Goal: Information Seeking & Learning: Find specific page/section

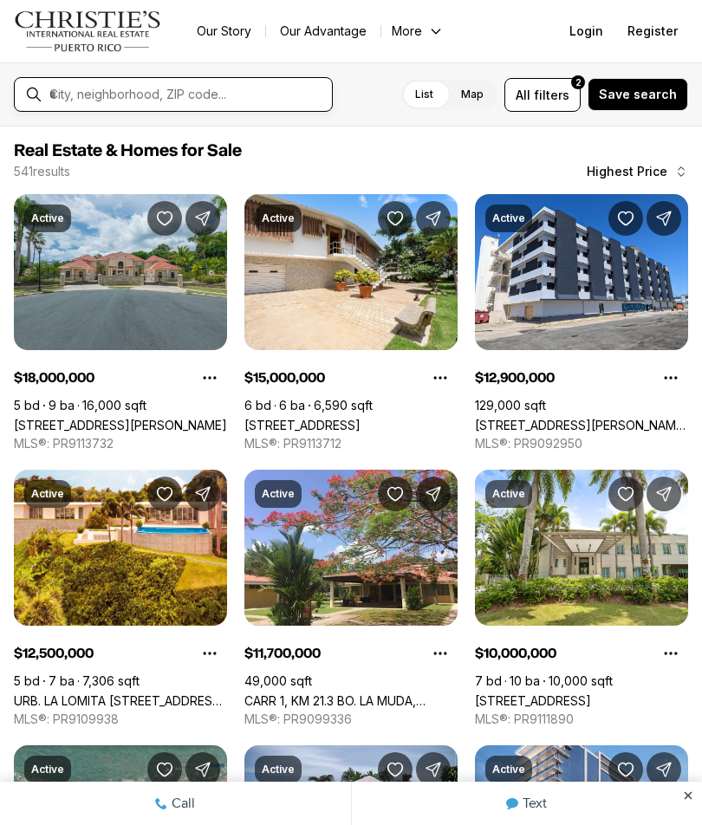
click at [66, 102] on input "text" at bounding box center [187, 95] width 276 height 16
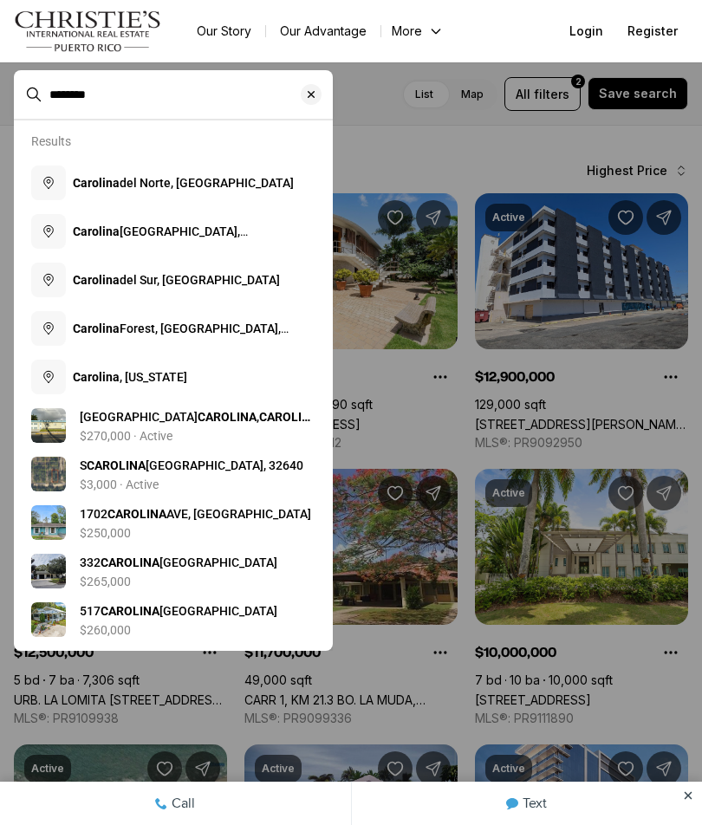
type input "********"
click at [87, 372] on b "Carolina" at bounding box center [96, 377] width 47 height 14
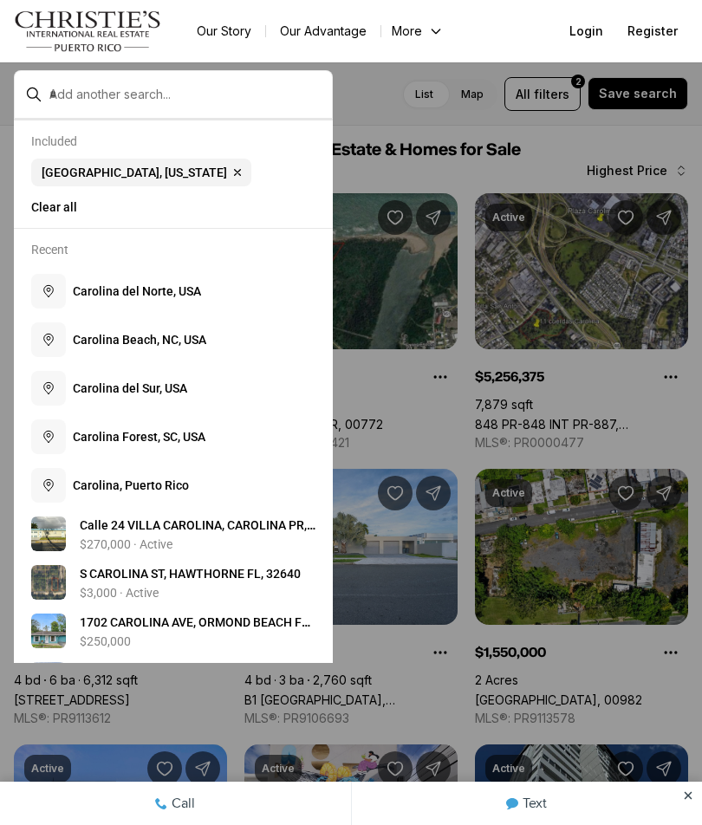
click at [370, 106] on div at bounding box center [351, 412] width 702 height 825
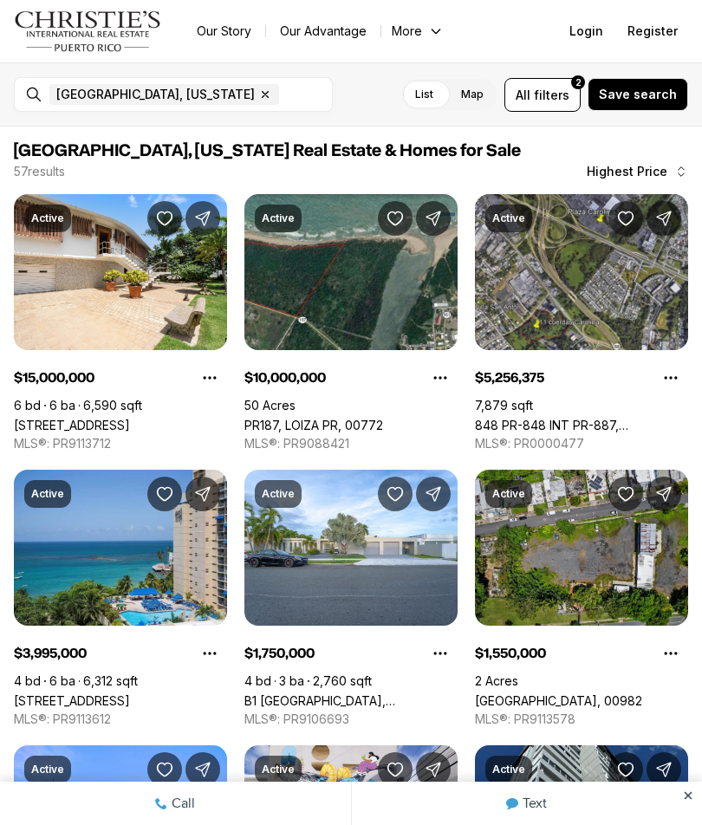
click at [368, 91] on div "List Map List Map All filters 2 Save search" at bounding box center [518, 95] width 342 height 34
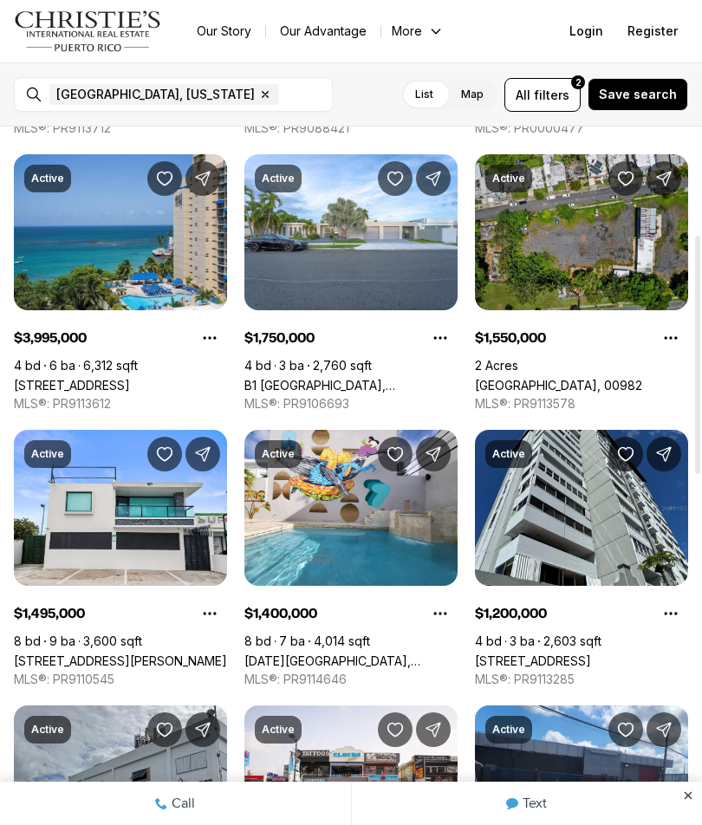
scroll to position [315, 0]
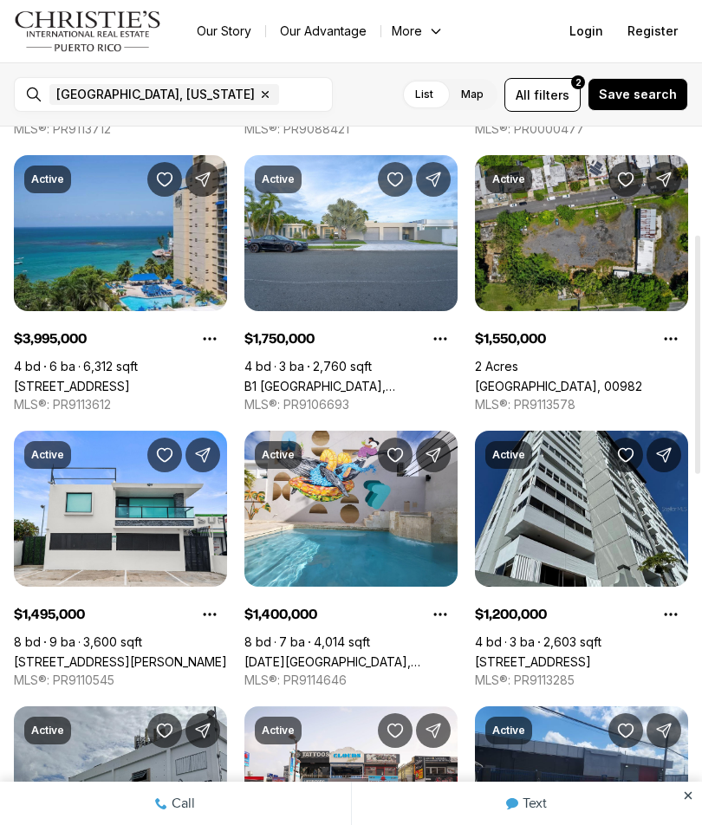
click at [90, 384] on link "6165 ISLA VERDE AVE #1674, CAROLINA PR, 00979" at bounding box center [72, 386] width 116 height 15
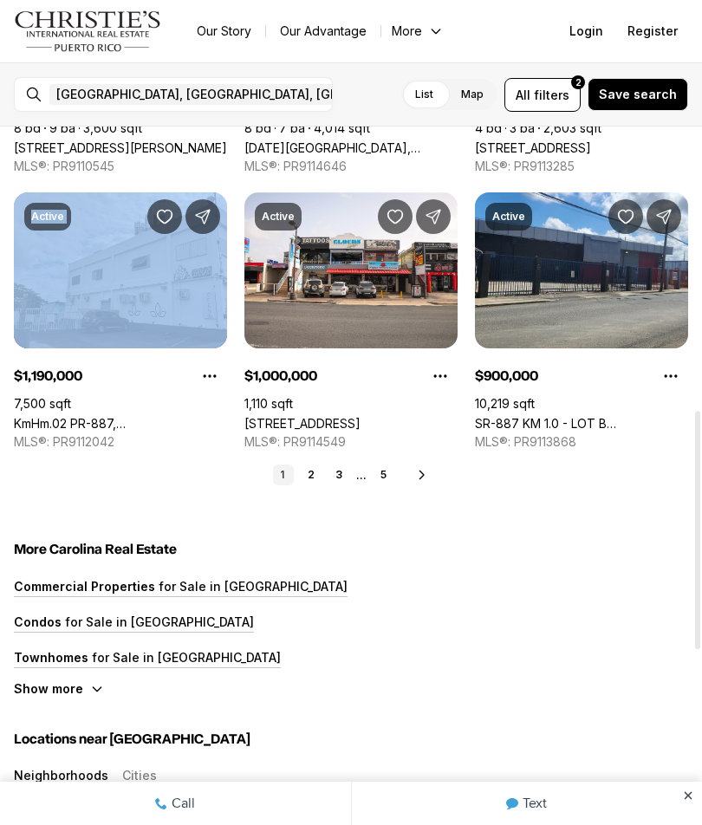
scroll to position [830, 0]
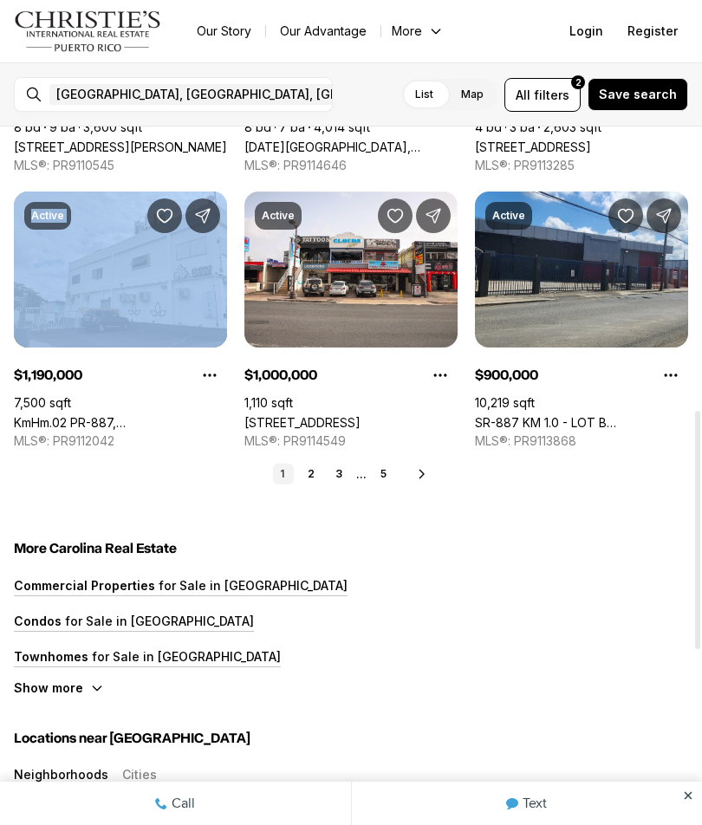
click at [77, 647] on div "Commercial Properties for Sale in Carolina Condos for Sale in Carolina Townhome…" at bounding box center [351, 729] width 674 height 303
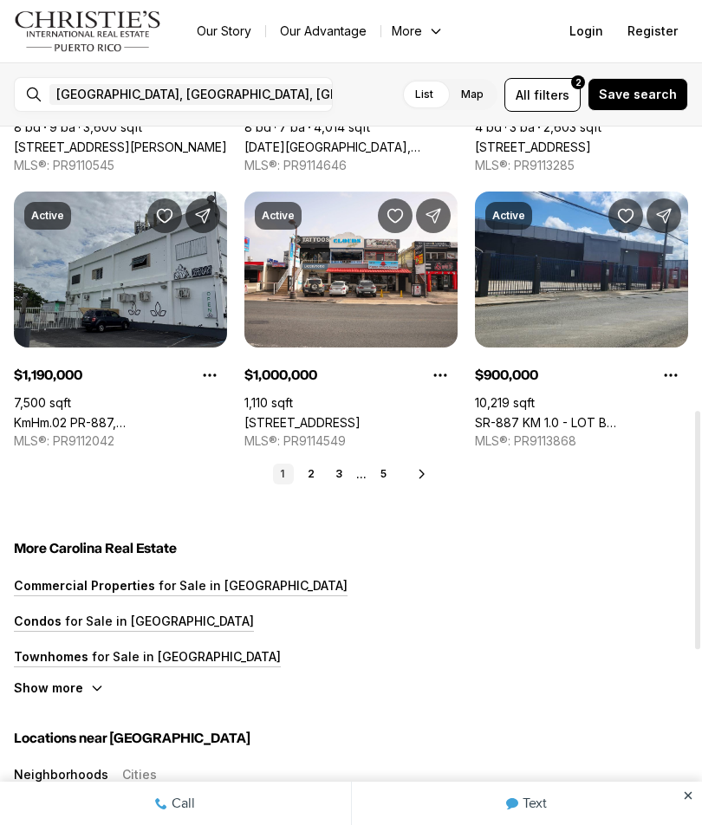
click at [71, 652] on p "Townhomes" at bounding box center [51, 656] width 75 height 15
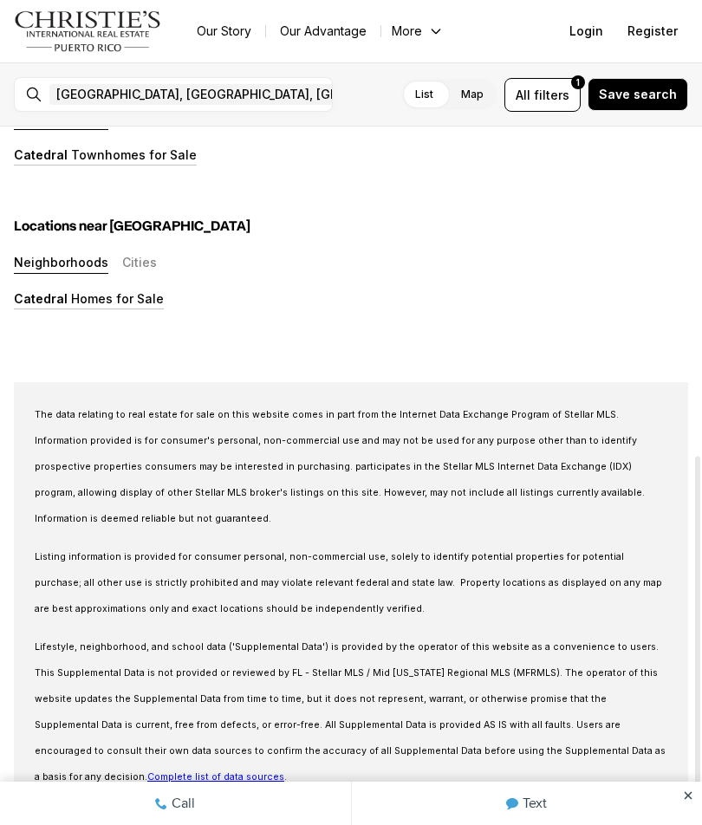
click at [40, 309] on div "Catedral Homes for Sale" at bounding box center [351, 300] width 674 height 18
click at [18, 306] on p "Catedral" at bounding box center [41, 298] width 54 height 15
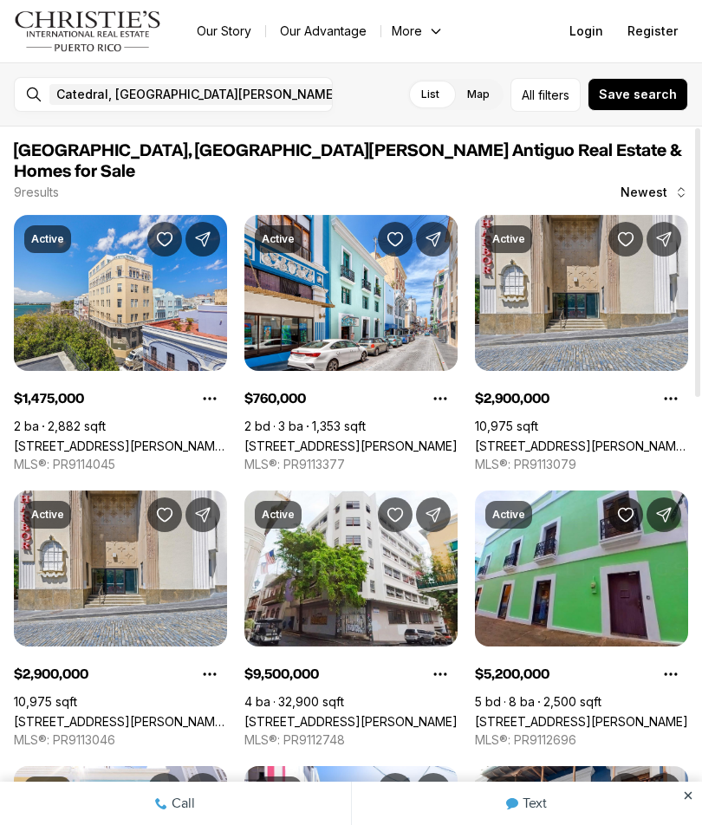
click at [239, 105] on span "[GEOGRAPHIC_DATA], [GEOGRAPHIC_DATA][PERSON_NAME], [GEOGRAPHIC_DATA] Remove Cat…" at bounding box center [270, 94] width 442 height 21
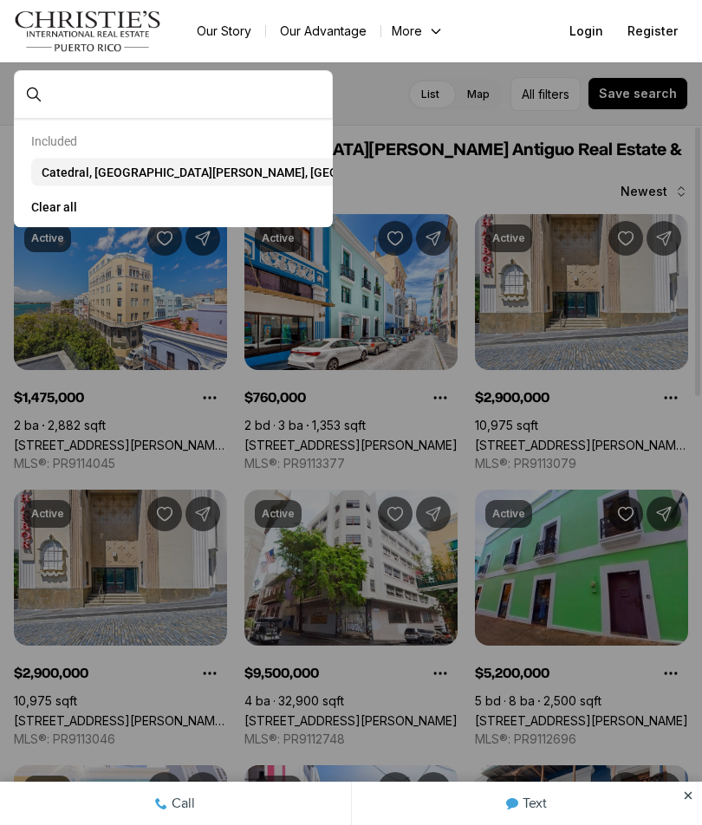
scroll to position [3, 0]
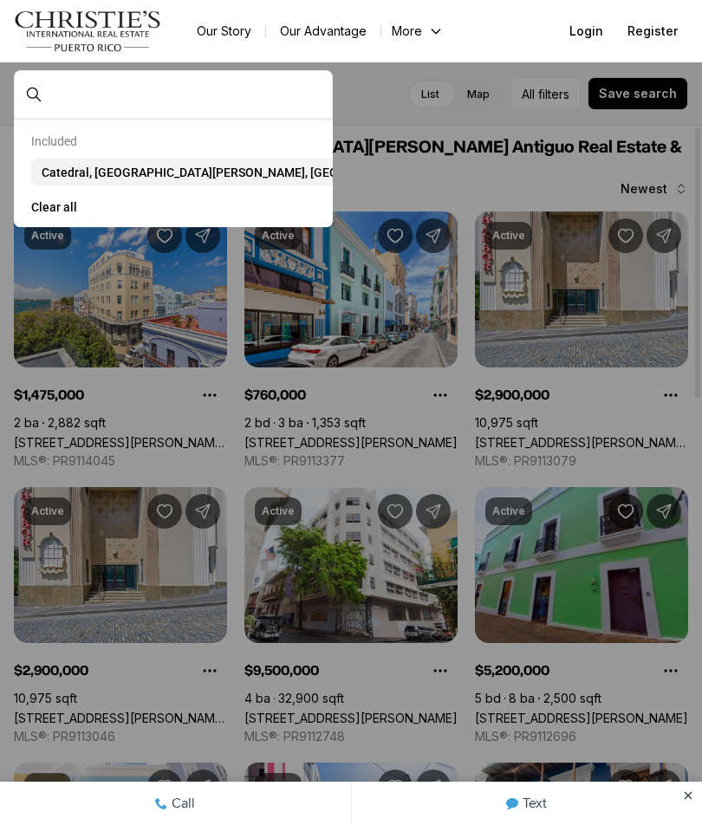
click at [46, 96] on div at bounding box center [187, 94] width 290 height 29
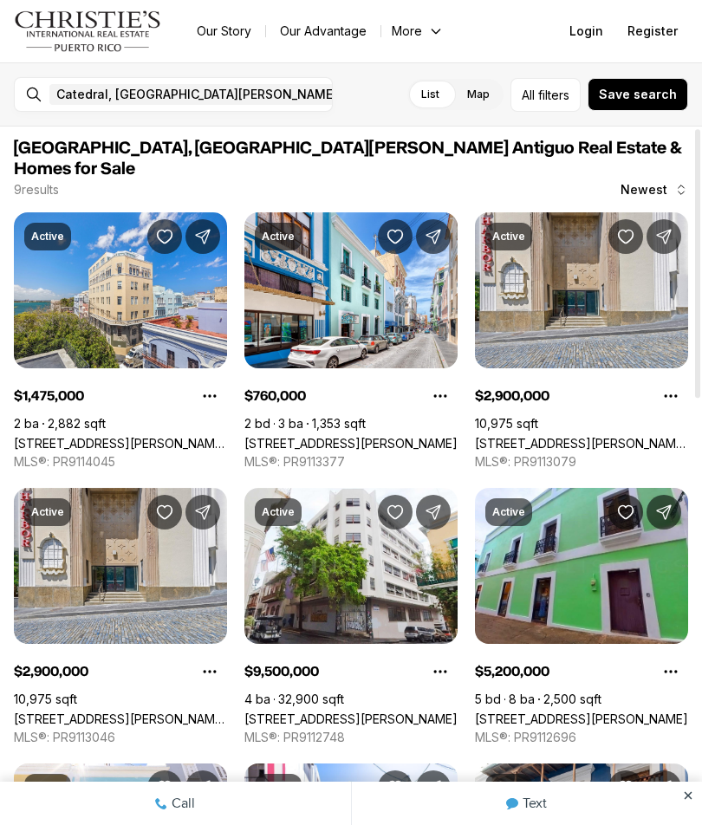
click at [57, 79] on div "[GEOGRAPHIC_DATA], [GEOGRAPHIC_DATA][PERSON_NAME], [GEOGRAPHIC_DATA] Remove Cat…" at bounding box center [187, 94] width 290 height 35
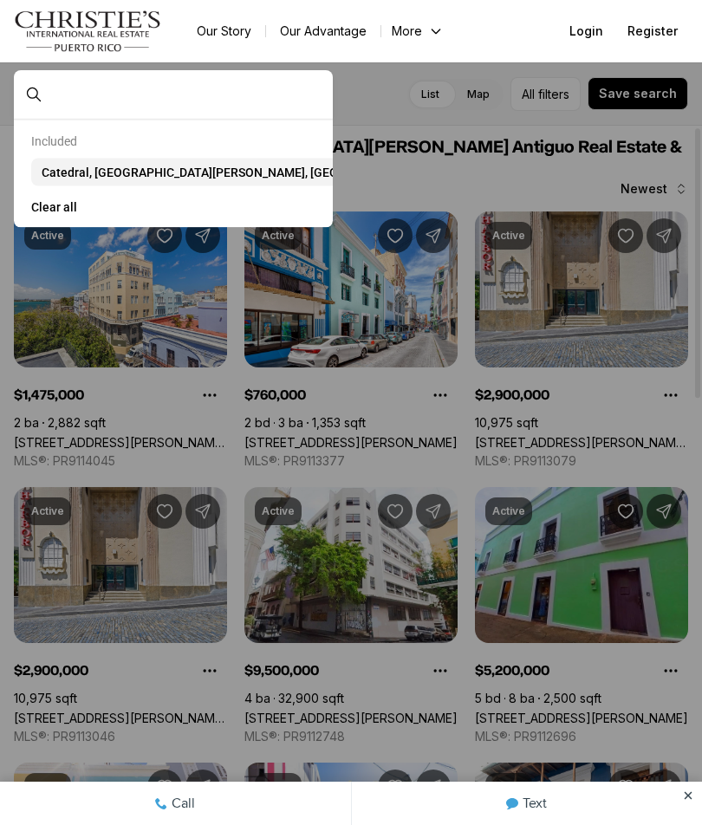
click at [81, 91] on input "text" at bounding box center [187, 95] width 276 height 16
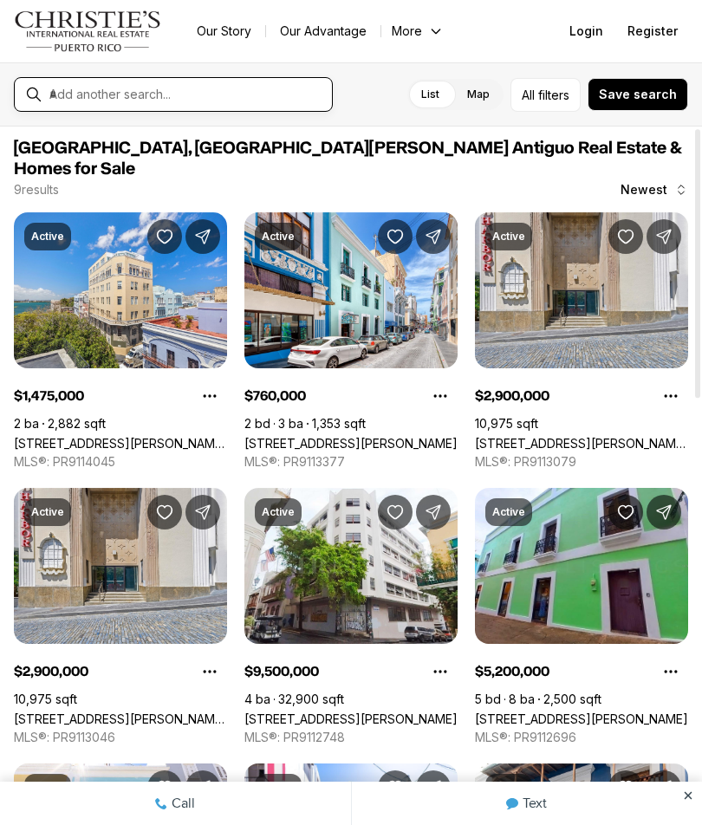
click at [59, 97] on input "text" at bounding box center [187, 95] width 276 height 16
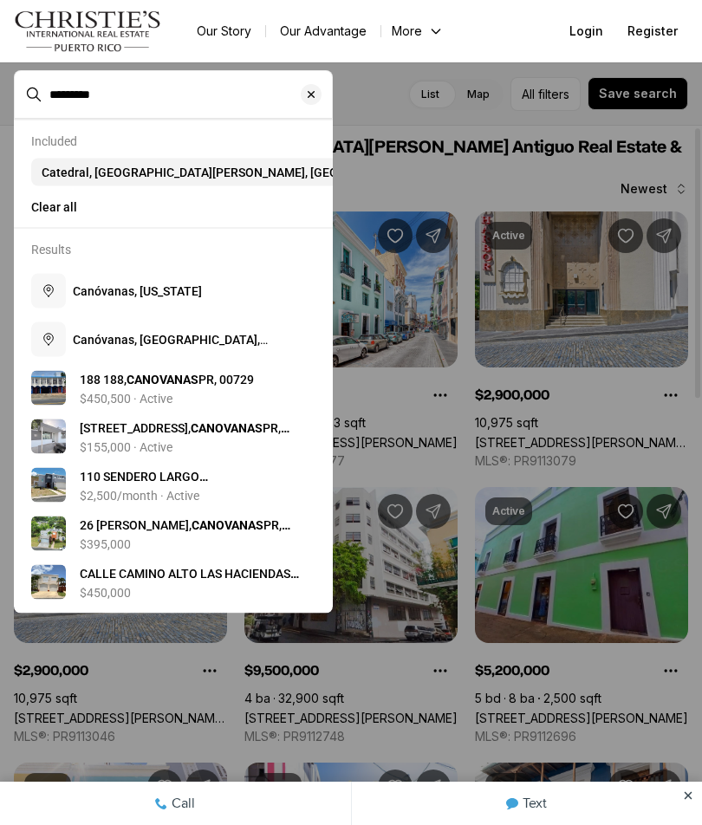
click at [74, 292] on span "Canóvanas, [US_STATE]" at bounding box center [137, 291] width 129 height 14
type input "**********"
